Goal: Check status

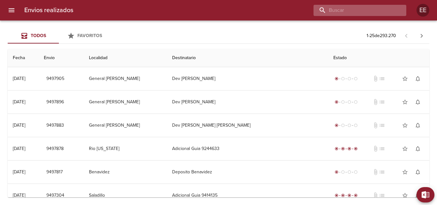
paste input "[PERSON_NAME] [PERSON_NAME]"
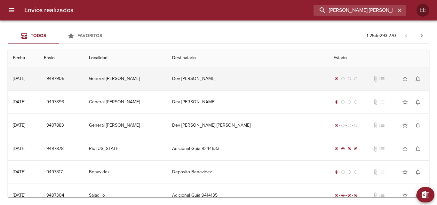
scroll to position [0, 26]
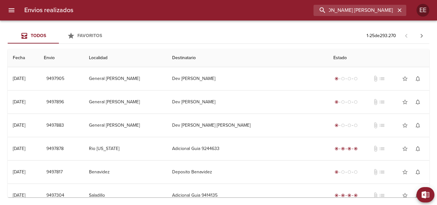
type input "[PERSON_NAME] [PERSON_NAME]"
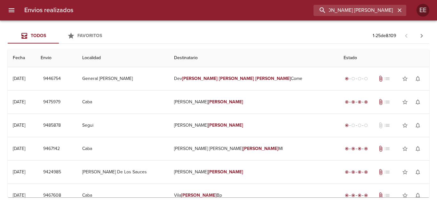
scroll to position [0, 0]
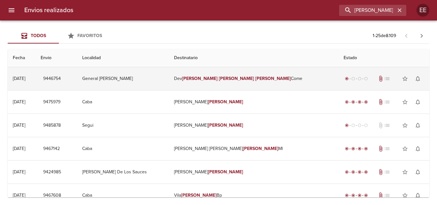
click at [213, 80] on em "[PERSON_NAME]" at bounding box center [200, 78] width 36 height 5
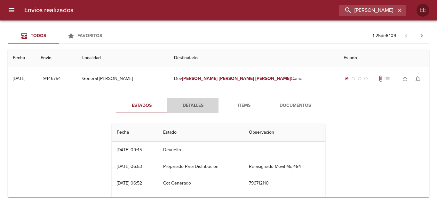
click at [191, 106] on span "Detalles" at bounding box center [193, 106] width 44 height 8
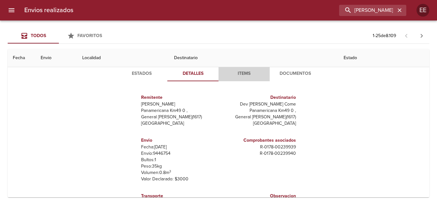
click at [238, 74] on span "Items" at bounding box center [244, 74] width 44 height 8
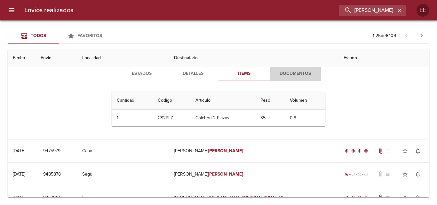
click at [296, 74] on span "Documentos" at bounding box center [296, 74] width 44 height 8
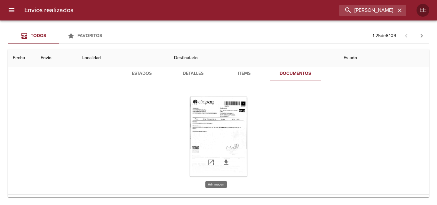
click at [208, 115] on div "Tabla de envíos del cliente" at bounding box center [219, 137] width 58 height 80
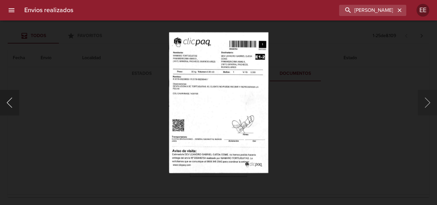
click at [9, 99] on button "Anterior" at bounding box center [9, 103] width 19 height 26
click at [130, 67] on div "Lightbox" at bounding box center [218, 102] width 437 height 205
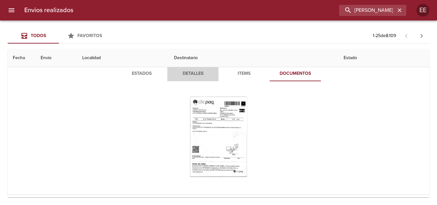
click at [180, 73] on span "Detalles" at bounding box center [193, 74] width 44 height 8
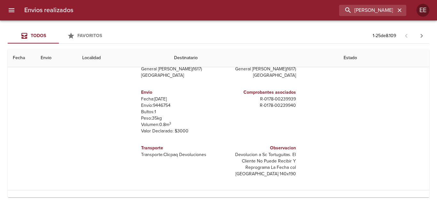
scroll to position [32, 0]
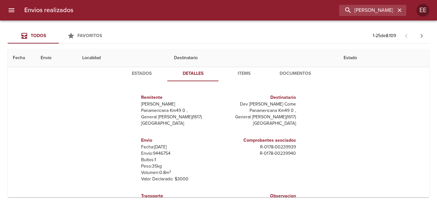
click at [19, 58] on th "Fecha" at bounding box center [22, 58] width 28 height 18
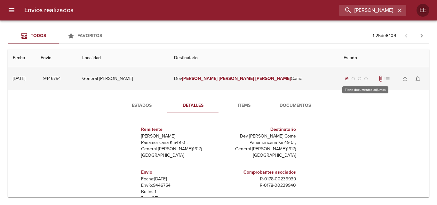
click at [378, 79] on span "attach_file" at bounding box center [381, 79] width 6 height 6
